Goal: Download file/media

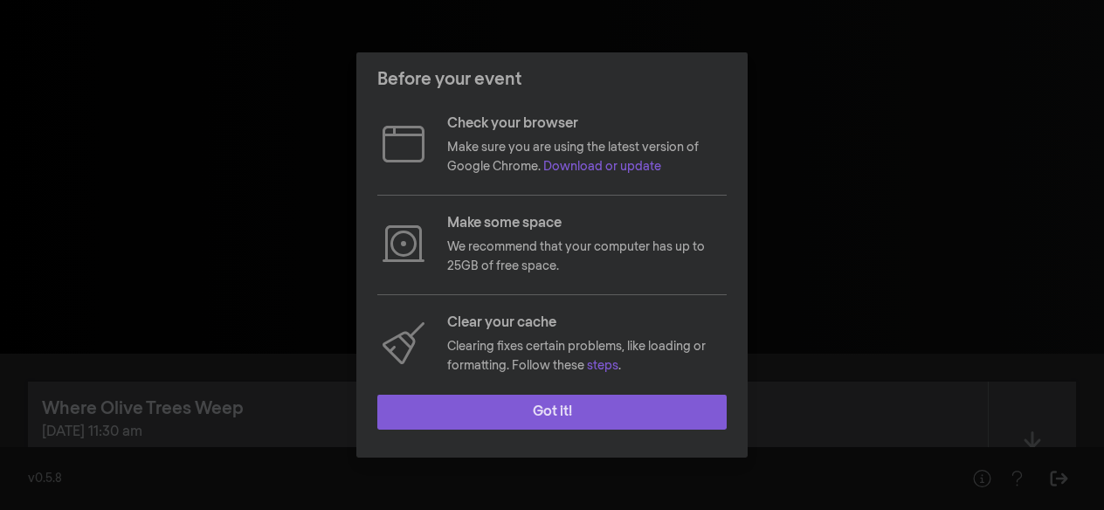
click at [666, 420] on button "Got it!" at bounding box center [551, 412] width 349 height 35
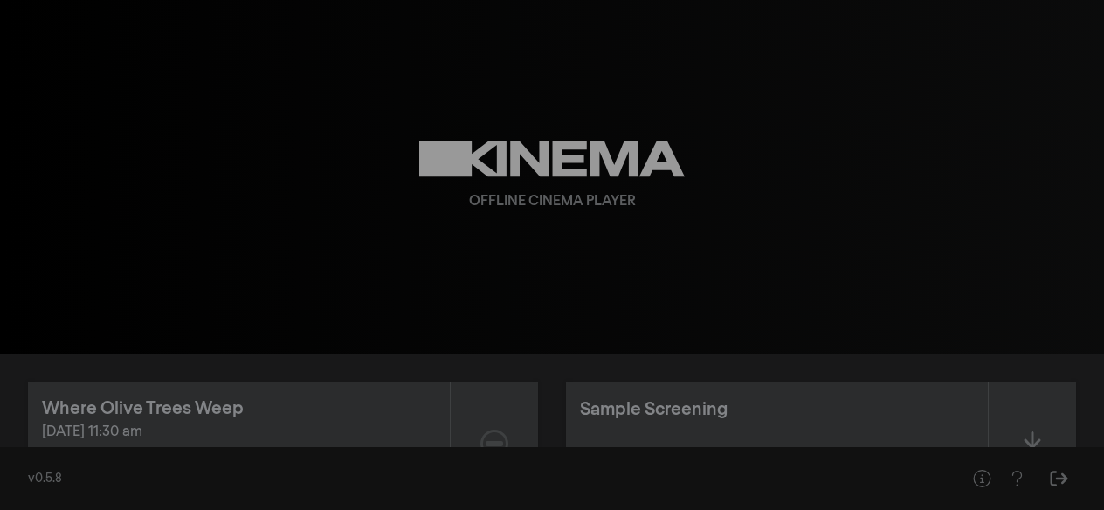
click at [453, 426] on div at bounding box center [494, 444] width 87 height 124
click at [275, 423] on div "[DATE] 11:30 am" at bounding box center [239, 432] width 394 height 21
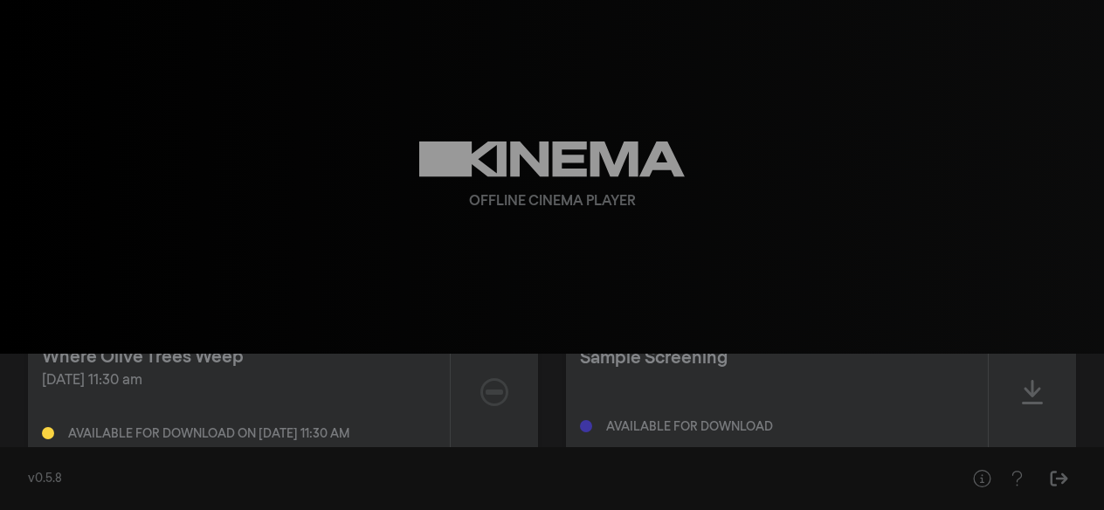
scroll to position [48, 0]
click at [492, 401] on icon at bounding box center [494, 396] width 28 height 28
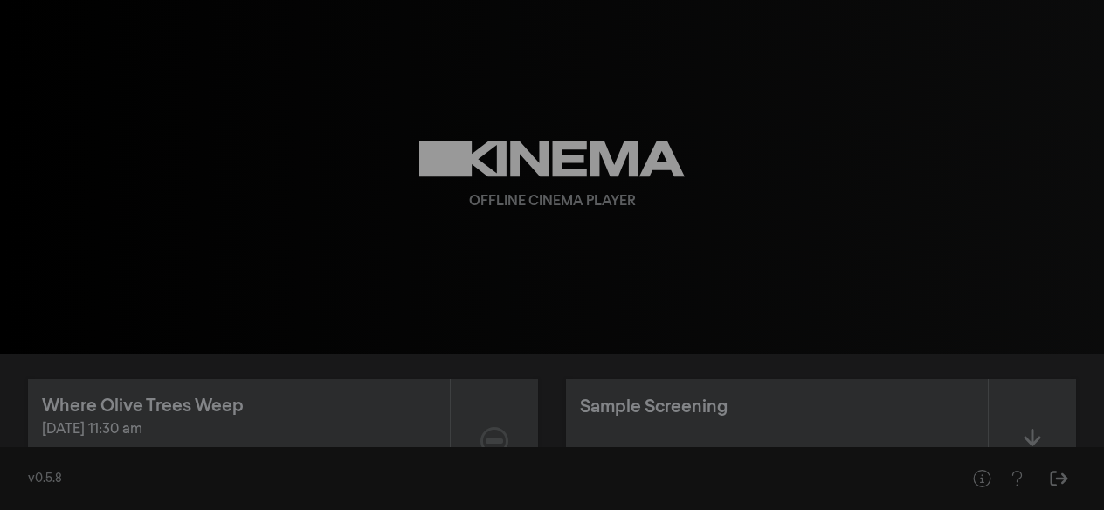
scroll to position [0, 0]
click at [416, 395] on div "Where Olive Trees Weep [DATE] 11:30 am Available for download on [DATE] 11:30 am" at bounding box center [239, 444] width 422 height 124
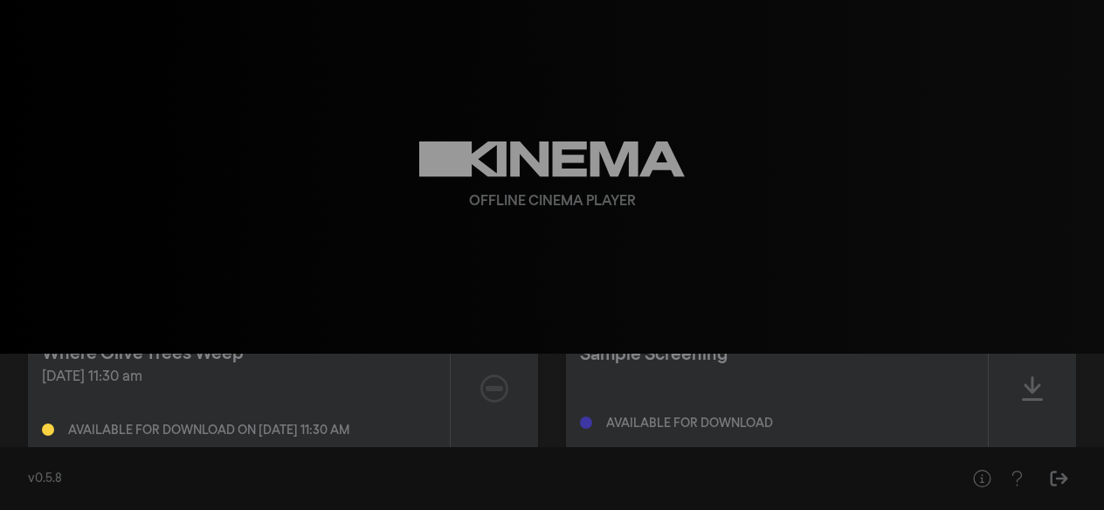
scroll to position [52, 0]
click at [417, 396] on div "[DATE] 11:30 am Available for download on [DATE] 11:30 am" at bounding box center [239, 404] width 394 height 70
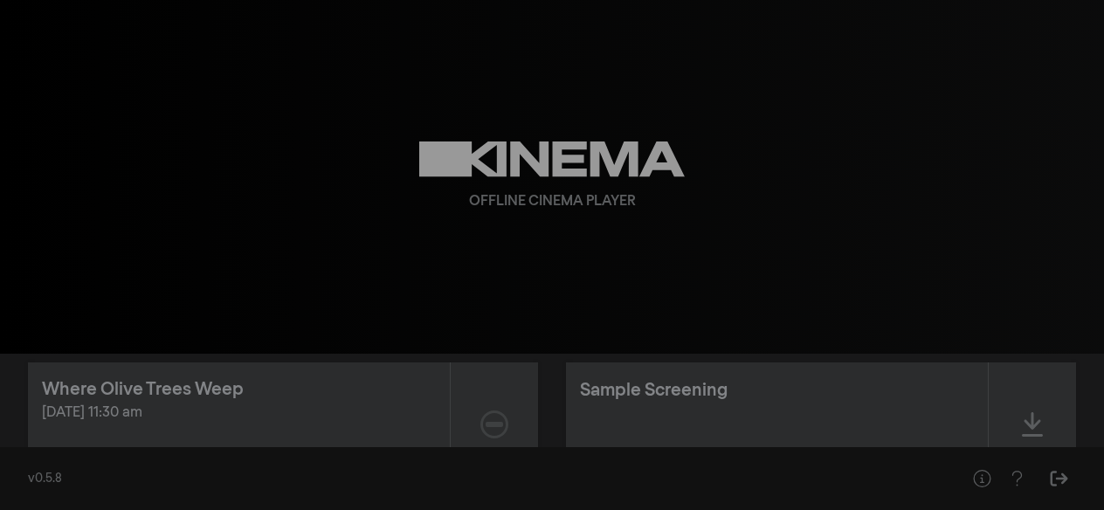
scroll to position [23, 0]
click at [494, 422] on icon at bounding box center [494, 421] width 28 height 28
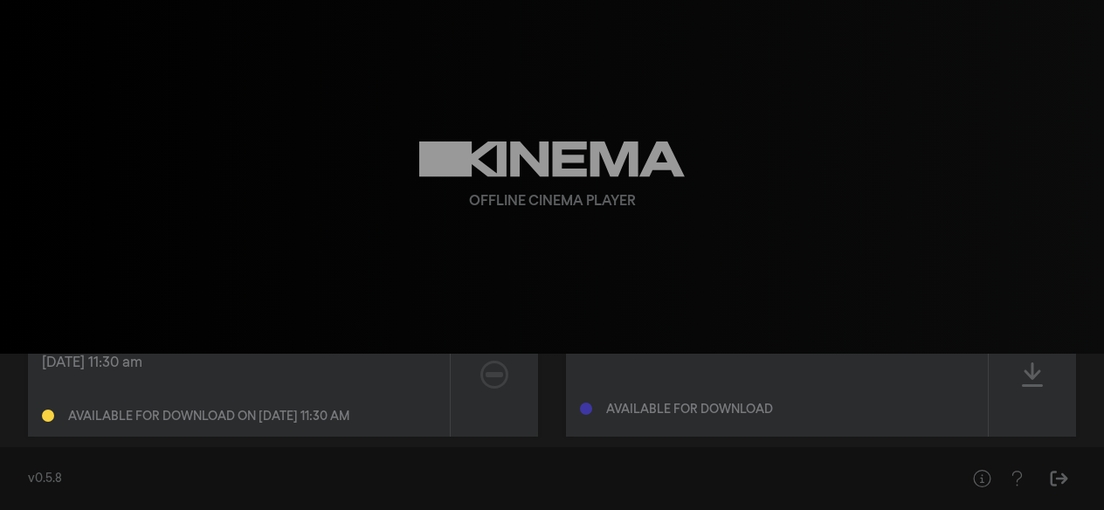
scroll to position [99, 0]
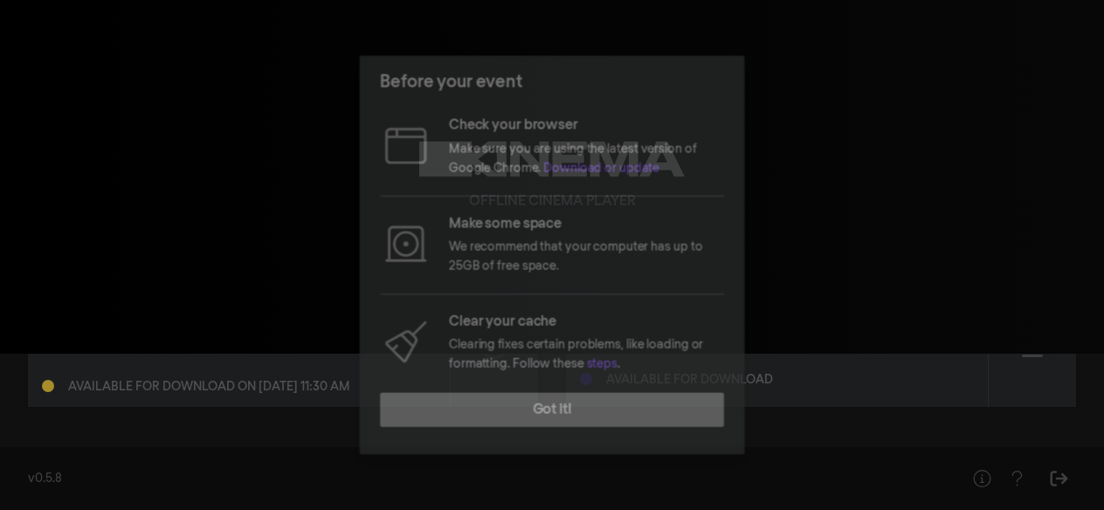
scroll to position [99, 0]
